Goal: Use online tool/utility: Utilize a website feature to perform a specific function

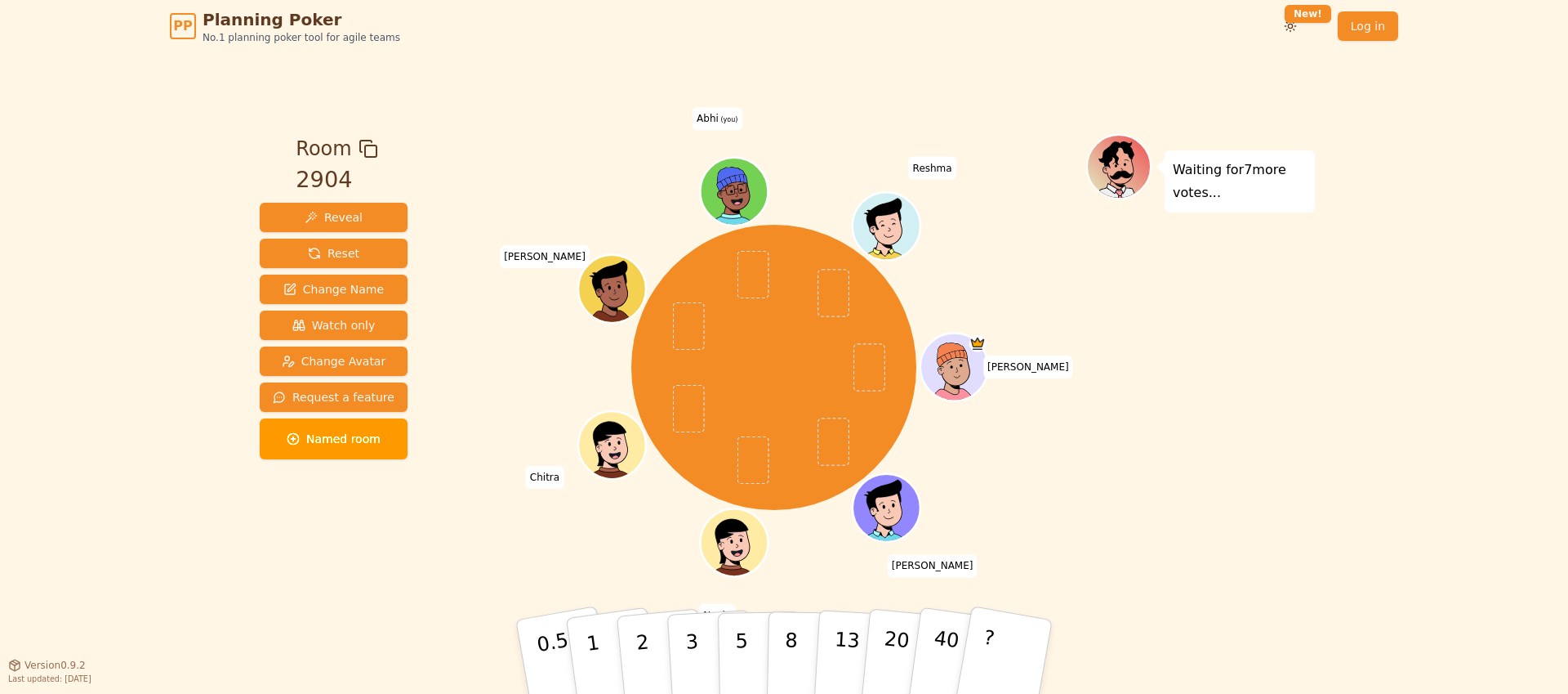
click at [1237, 318] on div "Waiting for 7 more votes..." at bounding box center [1201, 359] width 229 height 449
click at [796, 648] on button "8" at bounding box center [808, 657] width 84 height 124
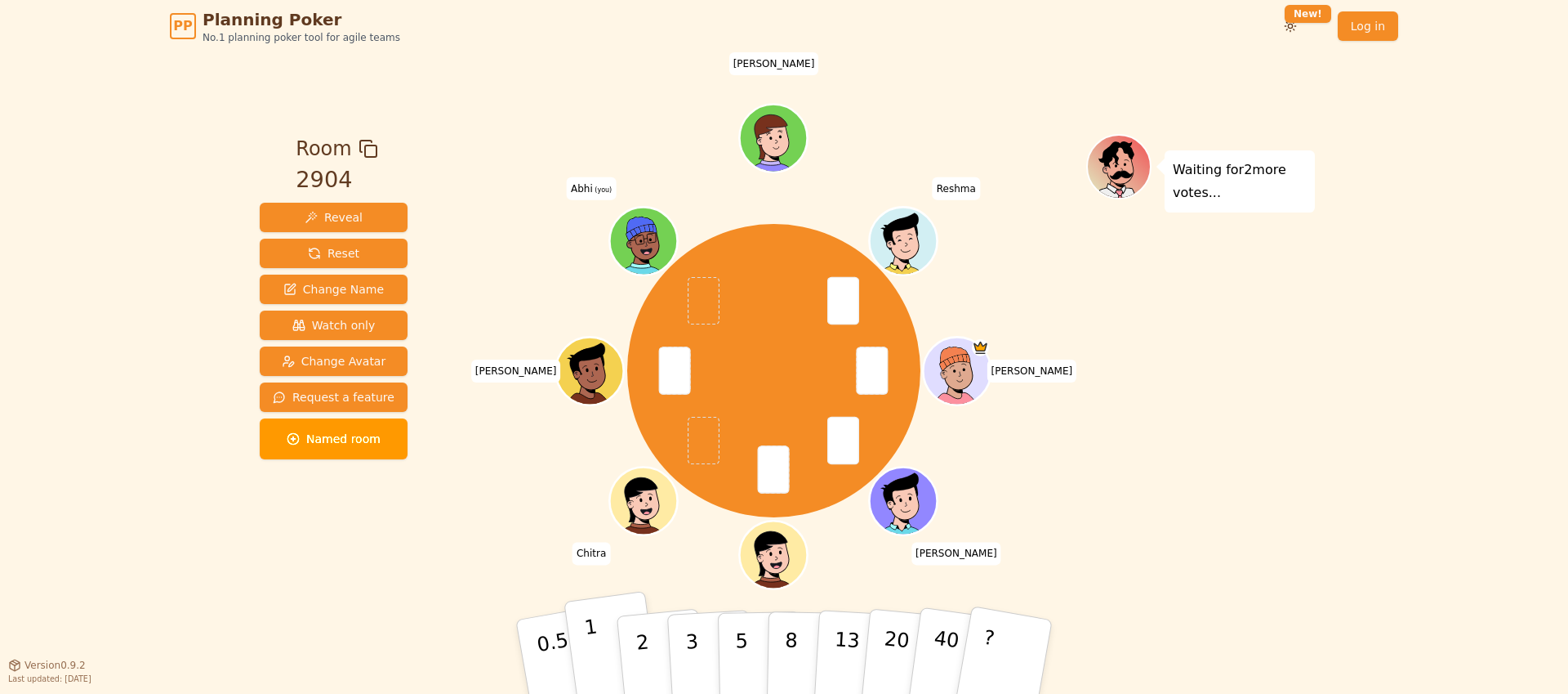
click at [585, 661] on button "1" at bounding box center [612, 657] width 97 height 133
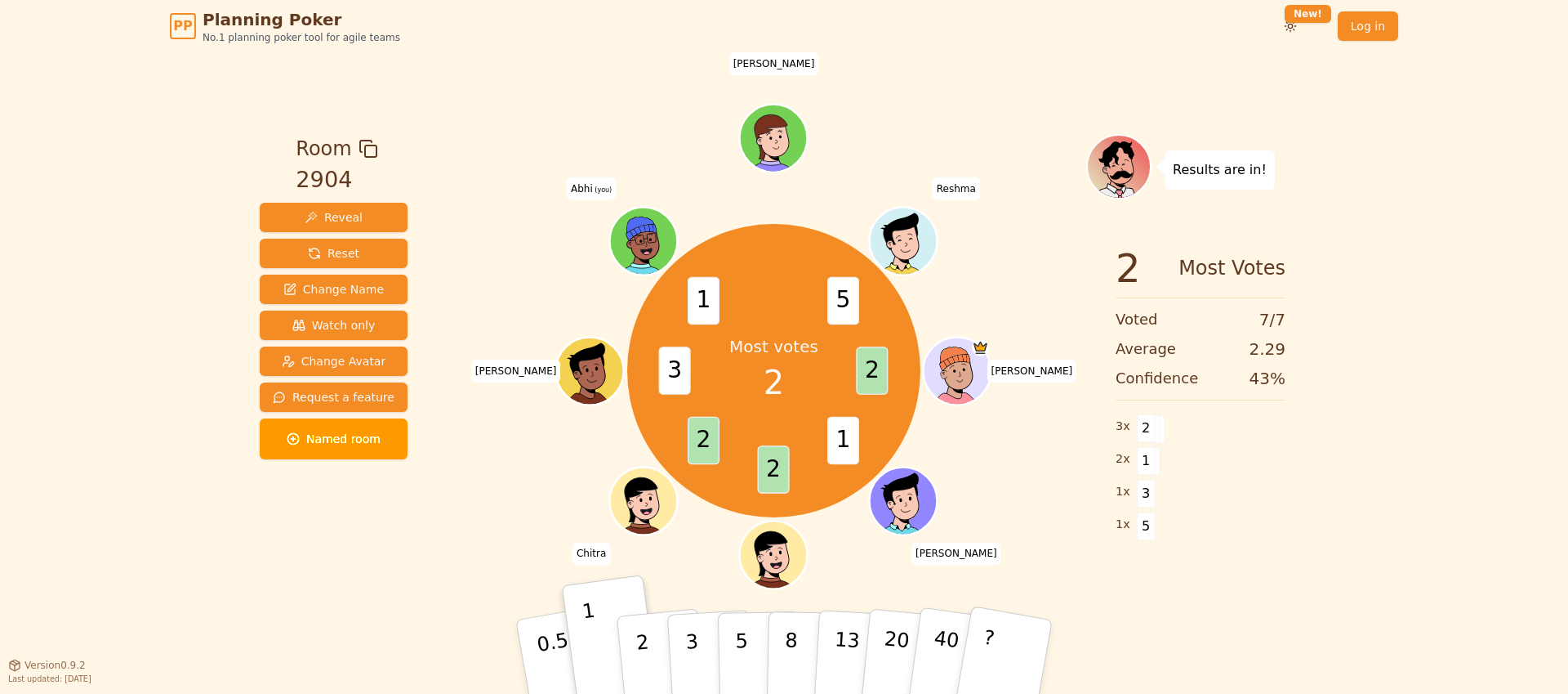
click at [971, 113] on div "Room 2904 Reveal Reset Change Name Watch only Change Avatar Request a feature N…" at bounding box center [783, 358] width 1062 height 612
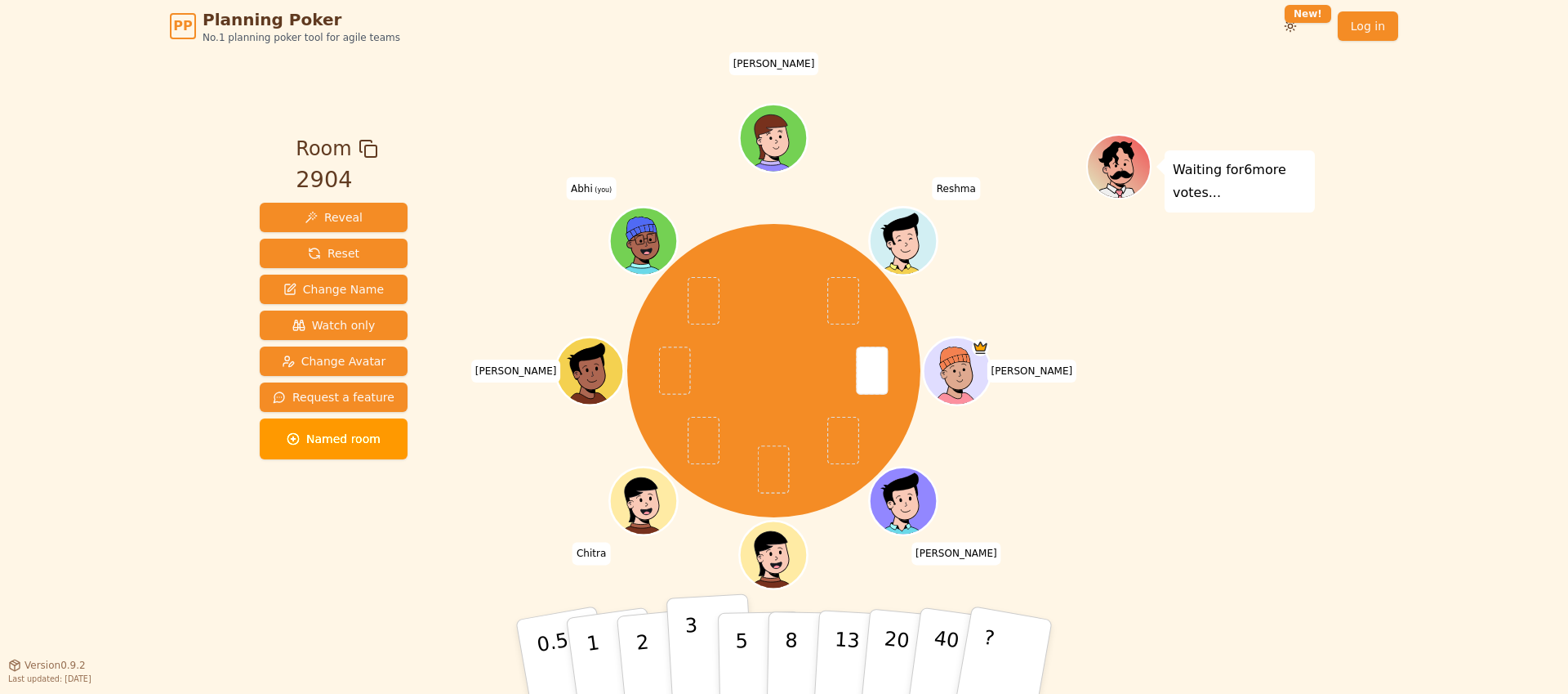
click at [687, 645] on p "3" at bounding box center [694, 658] width 18 height 89
click at [647, 641] on button "2" at bounding box center [661, 657] width 93 height 130
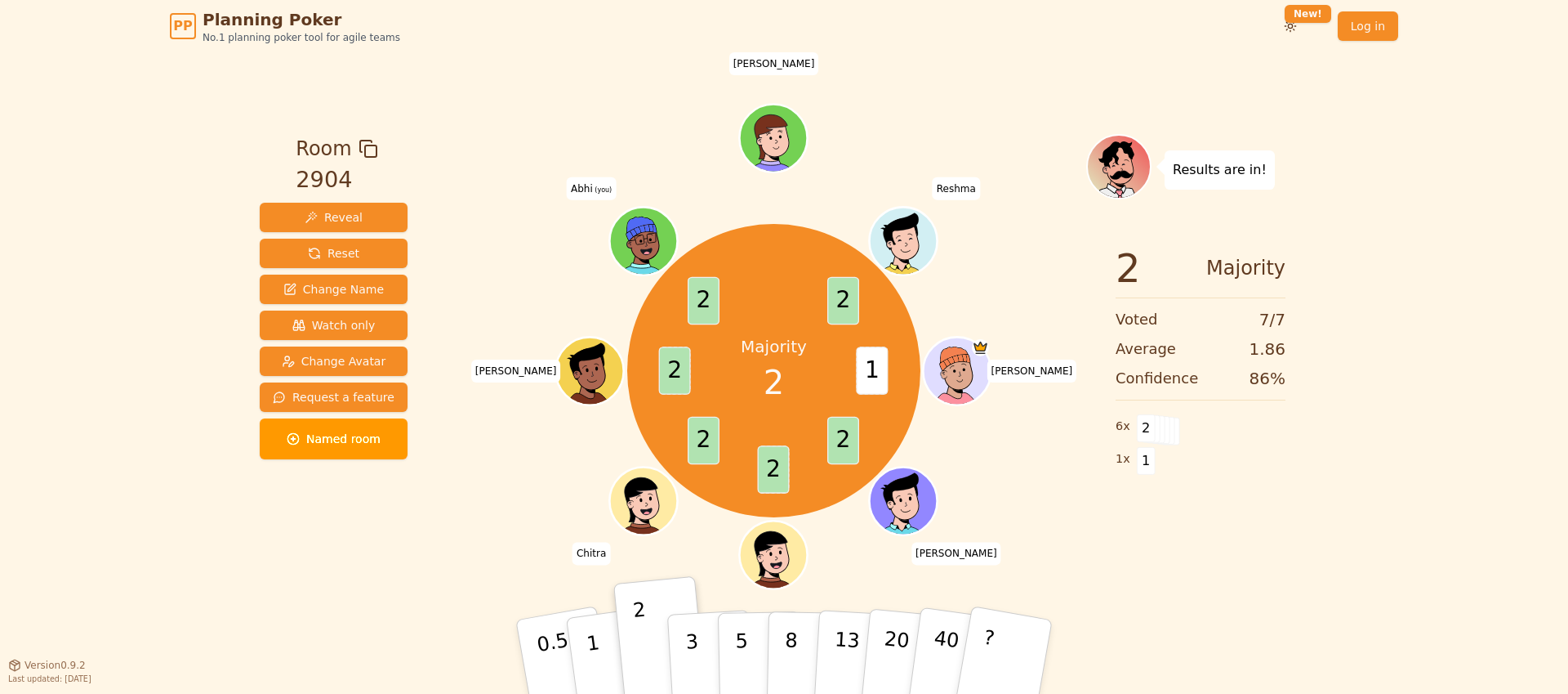
click at [1015, 129] on div "Room 2904 Reveal Reset Change Name Watch only Change Avatar Request a feature N…" at bounding box center [783, 358] width 1062 height 612
click at [1014, 82] on div "Room 2904 Reveal Reset Change Name Watch only Change Avatar Request a feature N…" at bounding box center [783, 358] width 1062 height 612
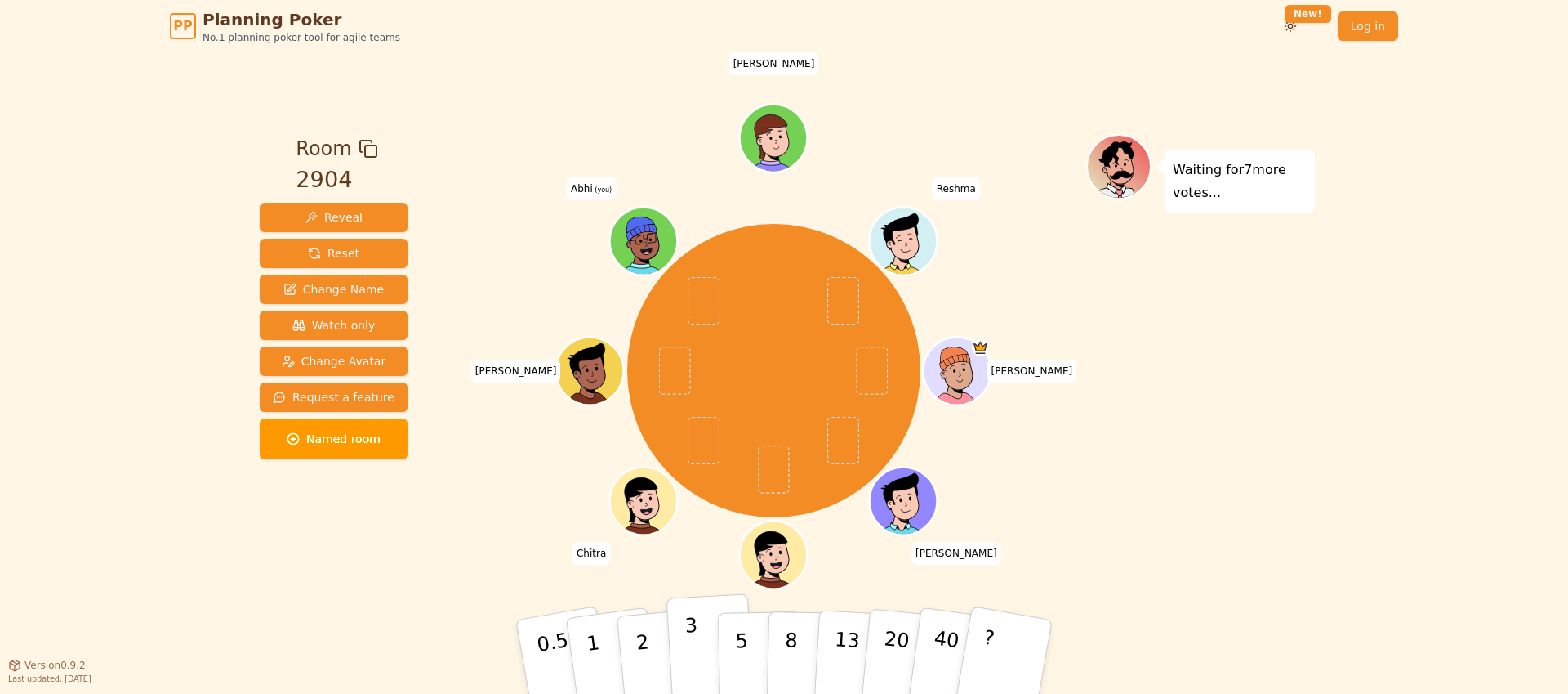
click at [687, 645] on p "3" at bounding box center [694, 658] width 18 height 89
click at [632, 662] on button "2" at bounding box center [661, 657] width 93 height 130
